Goal: Information Seeking & Learning: Learn about a topic

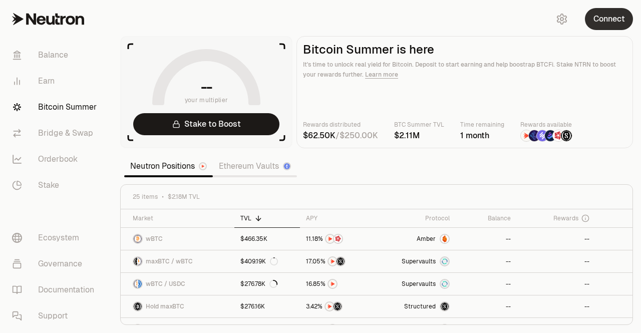
click at [606, 22] on button "Connect" at bounding box center [609, 19] width 48 height 22
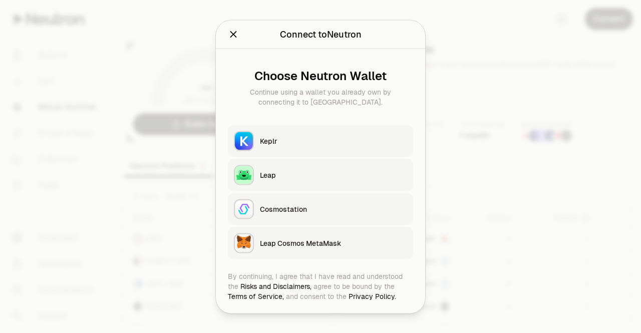
click at [306, 138] on div "Keplr" at bounding box center [333, 141] width 147 height 10
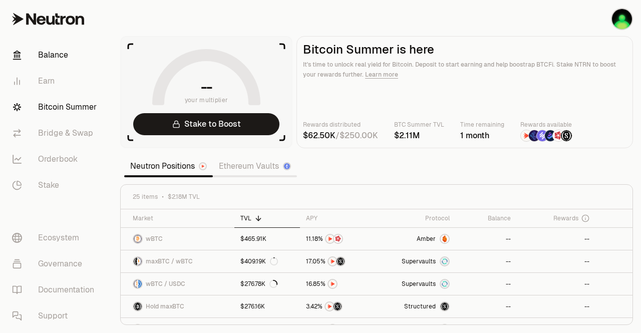
click at [55, 57] on link "Balance" at bounding box center [56, 55] width 104 height 26
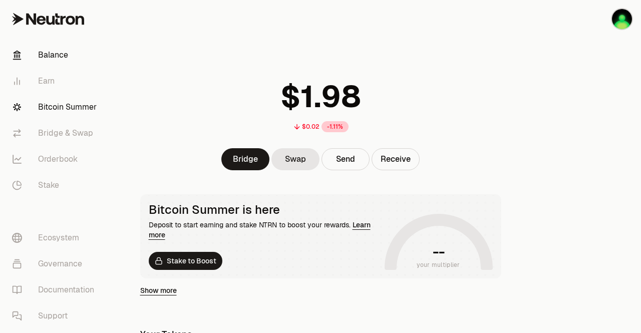
click at [52, 105] on link "Bitcoin Summer" at bounding box center [56, 107] width 104 height 26
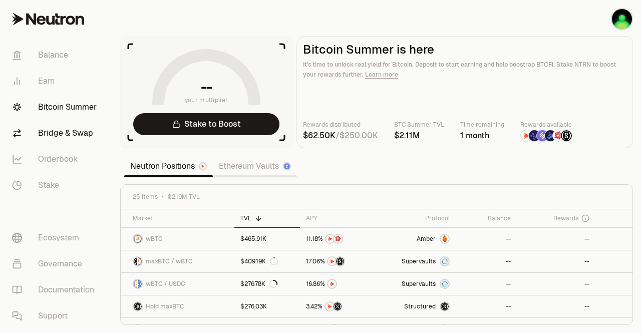
click at [55, 127] on link "Bridge & Swap" at bounding box center [56, 133] width 104 height 26
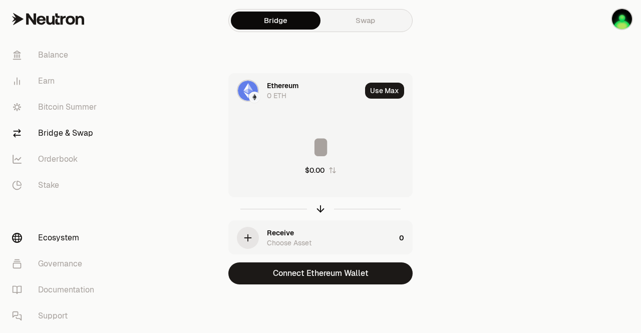
click at [64, 238] on link "Ecosystem" at bounding box center [56, 238] width 104 height 26
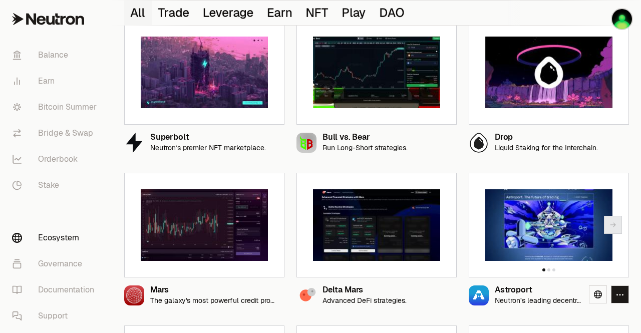
scroll to position [100, 0]
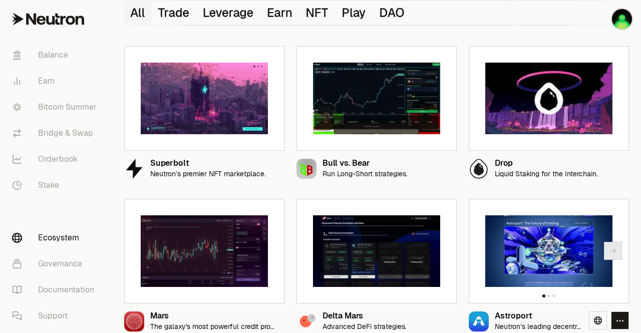
click at [542, 226] on img at bounding box center [549, 252] width 127 height 72
click at [541, 257] on img at bounding box center [549, 252] width 127 height 72
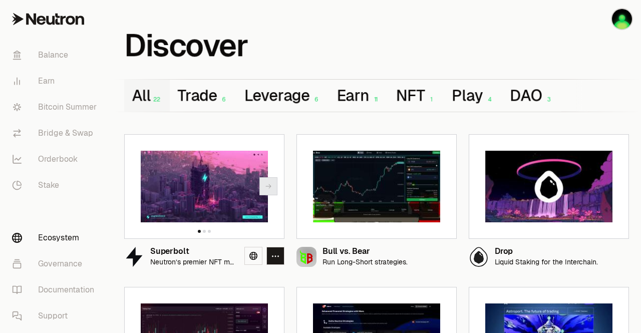
scroll to position [0, 0]
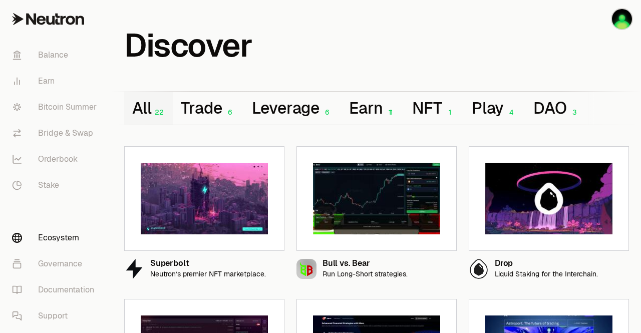
click at [413, 42] on div "Discover" at bounding box center [376, 29] width 529 height 59
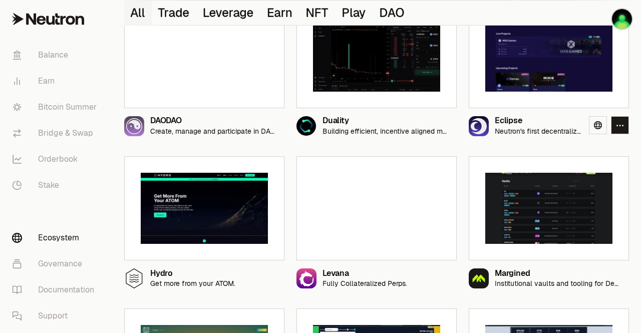
scroll to position [551, 0]
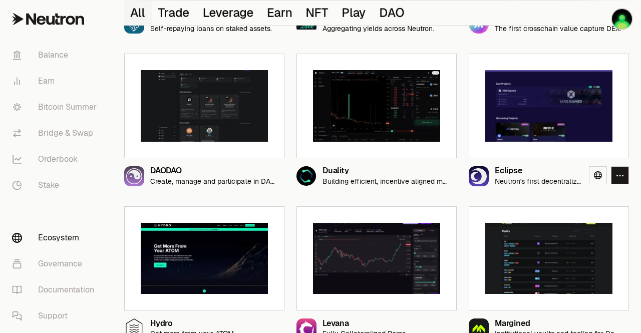
click at [528, 127] on img at bounding box center [549, 106] width 127 height 72
click at [528, 165] on div "Eclipse Neutron's first decentralized launchpad." at bounding box center [549, 172] width 160 height 28
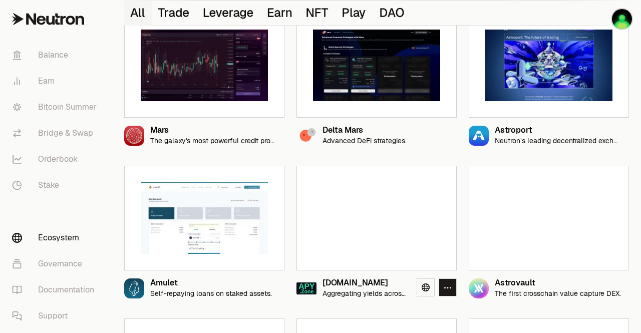
scroll to position [200, 0]
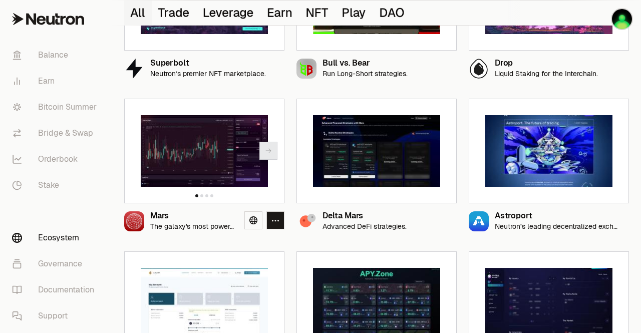
click at [207, 156] on img at bounding box center [204, 151] width 127 height 72
click at [251, 220] on icon at bounding box center [254, 221] width 8 height 8
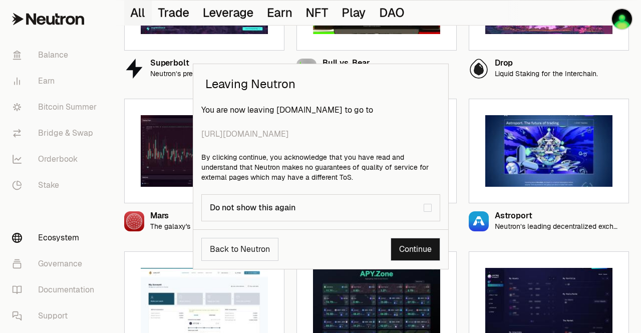
click at [404, 251] on link "Continue" at bounding box center [416, 249] width 50 height 23
